Goal: Task Accomplishment & Management: Use online tool/utility

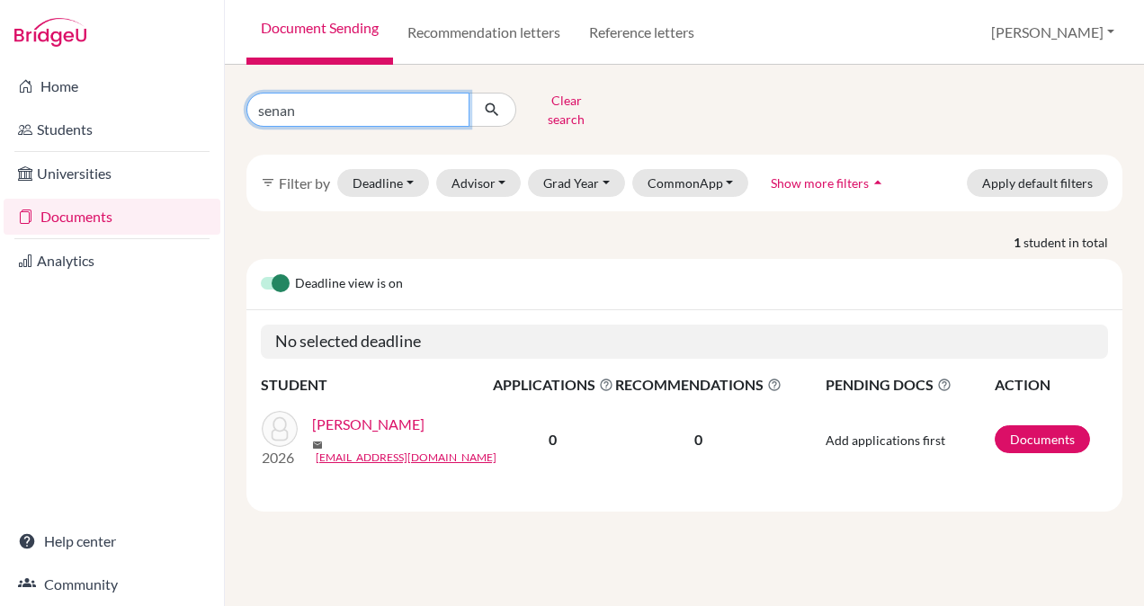
click at [301, 105] on input "senan" at bounding box center [357, 110] width 223 height 34
type input "s"
type input "[PERSON_NAME]"
click button "submit" at bounding box center [492, 110] width 48 height 34
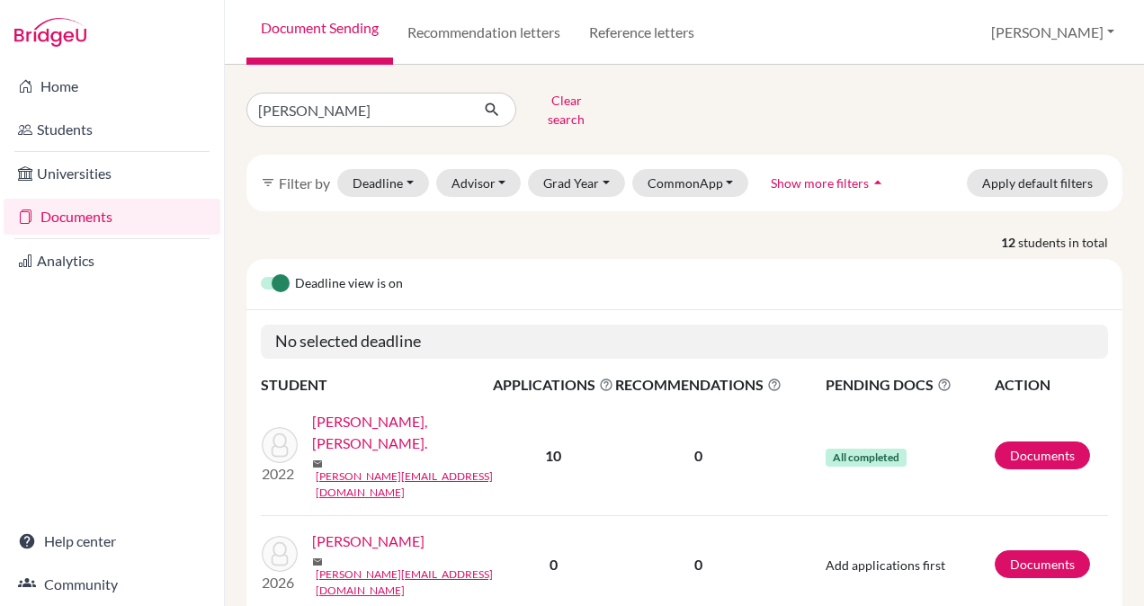
click at [395, 530] on link "[PERSON_NAME]" at bounding box center [368, 541] width 112 height 22
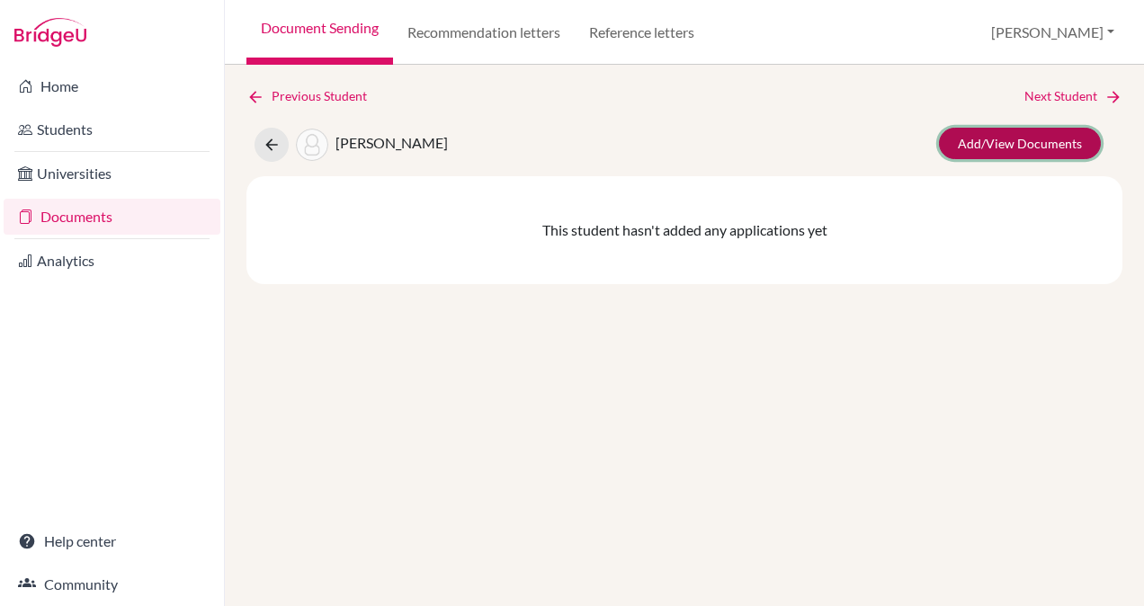
click at [1011, 142] on link "Add/View Documents" at bounding box center [1020, 143] width 162 height 31
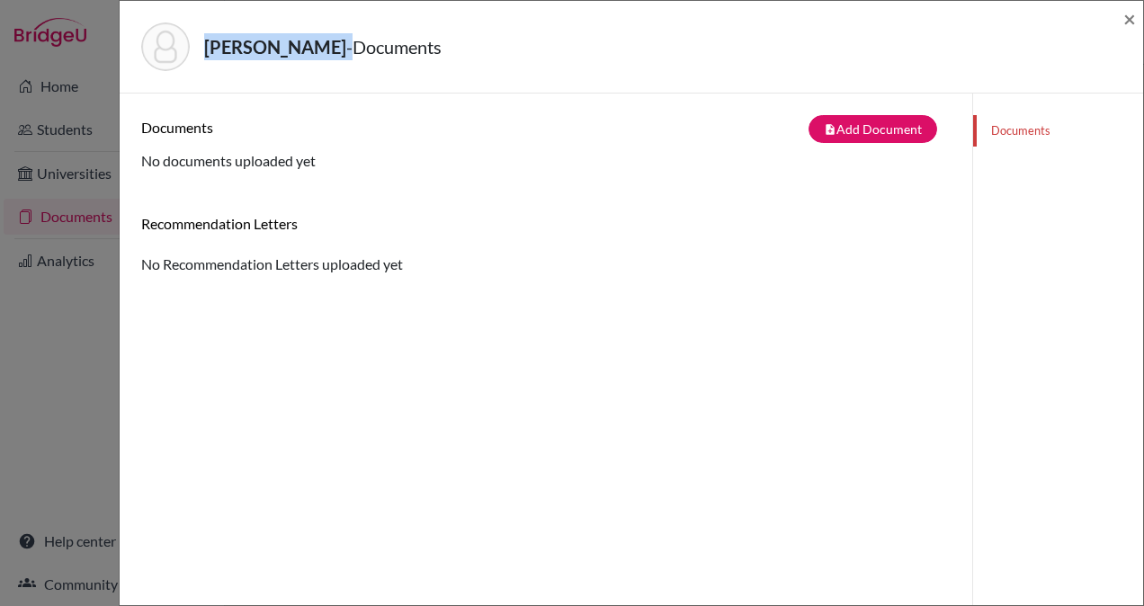
drag, startPoint x: 340, startPoint y: 43, endPoint x: 205, endPoint y: 52, distance: 135.2
click at [205, 52] on h5 "Abueideh, Omar - Documents" at bounding box center [322, 46] width 237 height 27
copy h5 "[PERSON_NAME]"
click at [608, 215] on h6 "Recommendation Letters" at bounding box center [545, 223] width 809 height 17
